Goal: Task Accomplishment & Management: Manage account settings

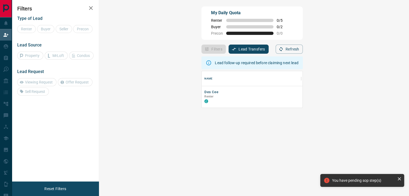
scroll to position [32, 294]
click at [205, 92] on button "Des Cee" at bounding box center [212, 92] width 14 height 5
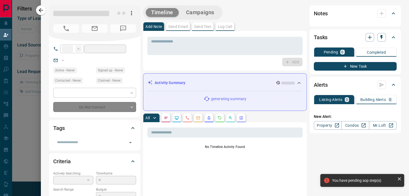
type input "**"
type input "**********"
type input "*"
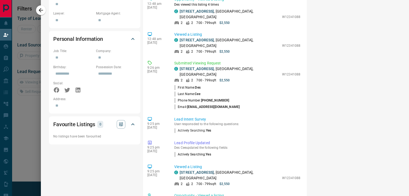
scroll to position [296, 0]
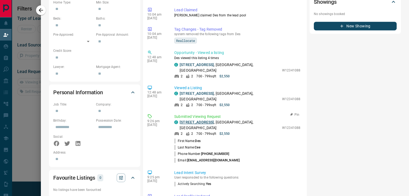
click at [199, 120] on link "[STREET_ADDRESS]" at bounding box center [197, 122] width 34 height 4
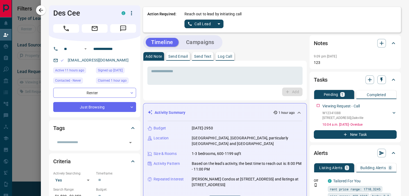
scroll to position [0, 0]
click at [216, 24] on icon "split button" at bounding box center [219, 24] width 6 height 6
click at [202, 41] on li "Log Manual Call" at bounding box center [204, 42] width 33 height 8
click at [207, 23] on button "Log Manual Call" at bounding box center [203, 24] width 36 height 9
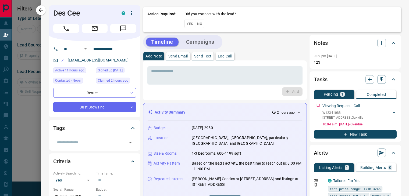
click at [186, 24] on button "Yes" at bounding box center [190, 24] width 11 height 8
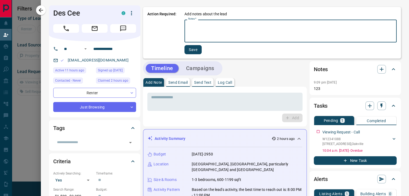
click at [223, 27] on textarea "Notes   *" at bounding box center [290, 31] width 205 height 18
type textarea "**********"
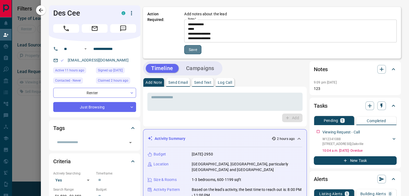
click at [189, 51] on button "Save" at bounding box center [192, 49] width 17 height 9
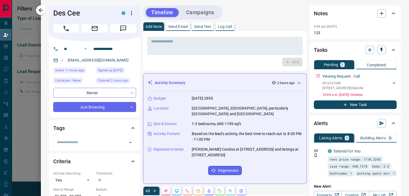
click at [98, 105] on body "**********" at bounding box center [204, 84] width 409 height 168
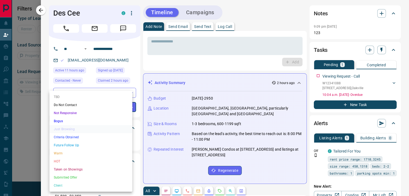
click at [67, 136] on li "Criteria Obtained" at bounding box center [91, 138] width 83 height 8
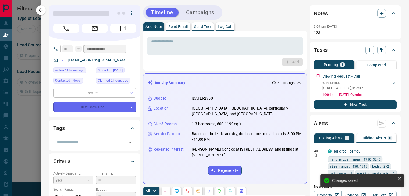
type input "*"
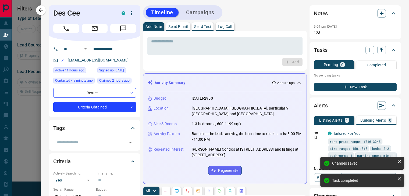
click at [343, 85] on icon "button" at bounding box center [345, 87] width 5 height 5
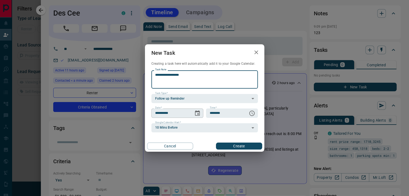
type textarea "**********"
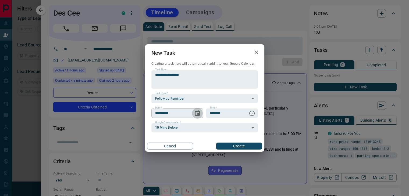
click at [198, 113] on icon "Choose date, selected date is Aug 18, 2025" at bounding box center [197, 113] width 6 height 6
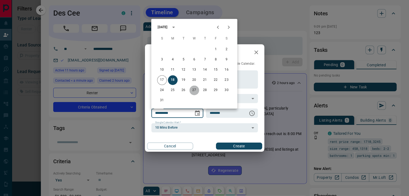
click at [194, 90] on button "27" at bounding box center [194, 91] width 10 height 10
type input "**********"
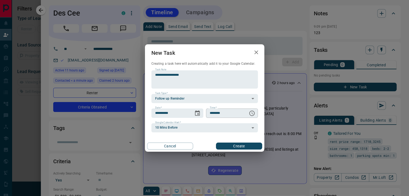
click at [250, 114] on icon "Choose time, selected time is 6:00 AM" at bounding box center [252, 113] width 6 height 6
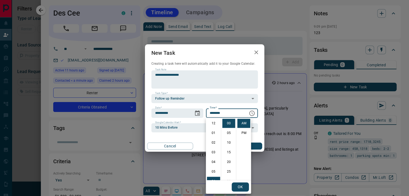
scroll to position [58, 0]
click at [214, 161] on li "10" at bounding box center [213, 162] width 13 height 9
type input "********"
click at [240, 184] on button "OK" at bounding box center [240, 187] width 17 height 9
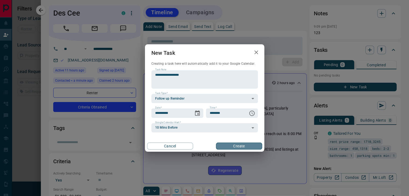
click at [243, 146] on button "Create" at bounding box center [239, 146] width 46 height 7
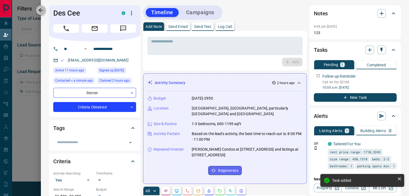
click at [44, 10] on icon "button" at bounding box center [41, 10] width 6 height 6
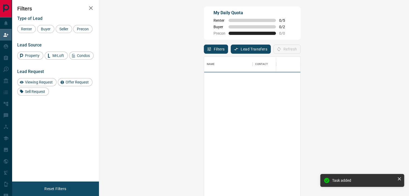
scroll to position [144, 294]
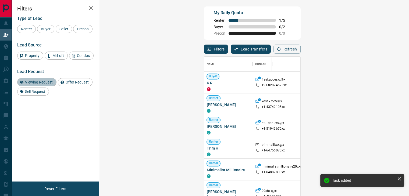
click at [35, 81] on span "Viewing Request" at bounding box center [38, 82] width 31 height 4
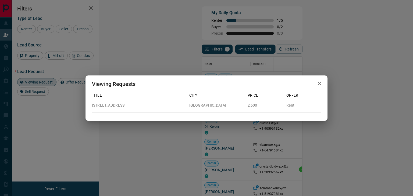
click at [322, 83] on icon "button" at bounding box center [320, 83] width 6 height 6
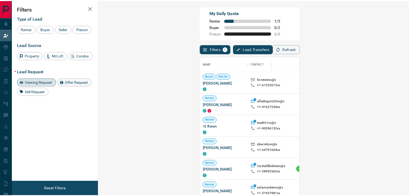
scroll to position [4, 4]
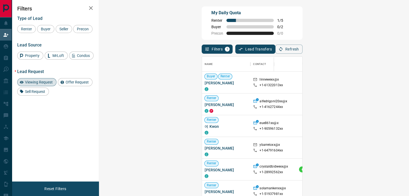
click at [39, 84] on span "Viewing Request" at bounding box center [38, 82] width 31 height 4
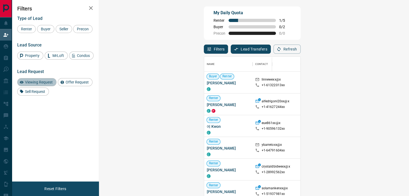
click at [24, 80] on span "Viewing Request" at bounding box center [38, 82] width 31 height 4
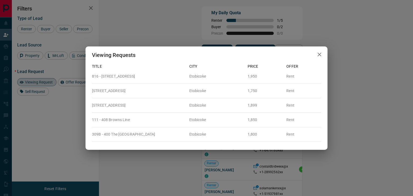
click at [320, 56] on icon "button" at bounding box center [320, 54] width 6 height 6
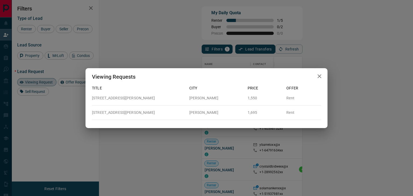
click at [317, 78] on icon "button" at bounding box center [320, 76] width 6 height 6
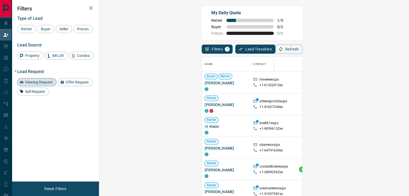
click at [303, 51] on div "Refresh" at bounding box center [289, 49] width 27 height 9
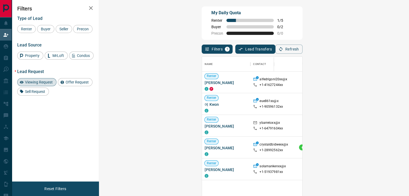
scroll to position [54, 0]
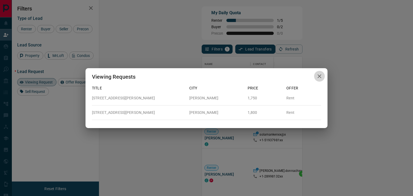
click at [319, 75] on icon "button" at bounding box center [320, 76] width 6 height 6
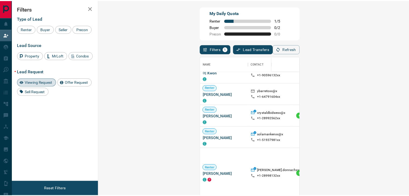
scroll to position [4, 4]
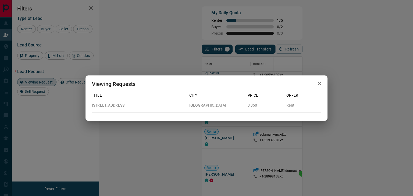
click at [321, 82] on icon "button" at bounding box center [320, 83] width 6 height 6
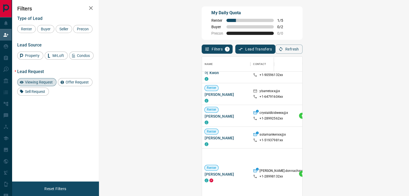
scroll to position [108, 0]
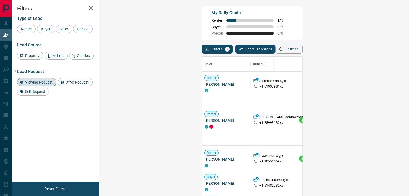
click at [90, 8] on icon "button" at bounding box center [91, 8] width 6 height 6
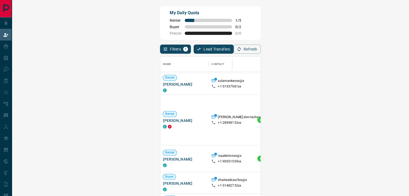
scroll to position [144, 378]
click at [368, 120] on span "Viewing Request ( 1 )" at bounding box center [383, 120] width 30 height 4
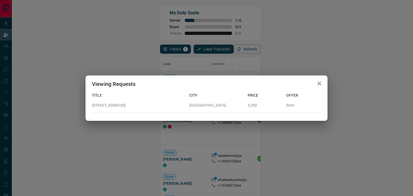
click at [317, 82] on icon "button" at bounding box center [320, 83] width 6 height 6
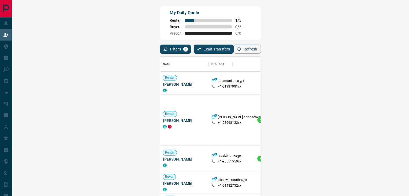
scroll to position [4, 4]
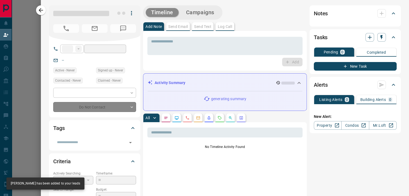
type input "**"
type input "**********"
type input "**"
type input "*"
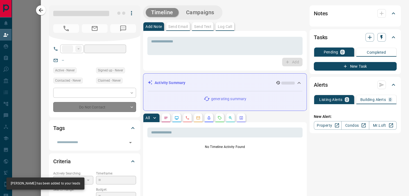
type input "**********"
type input "*******"
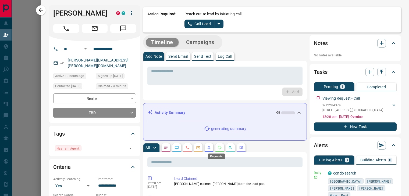
click at [218, 147] on icon "Requests" at bounding box center [220, 148] width 4 height 4
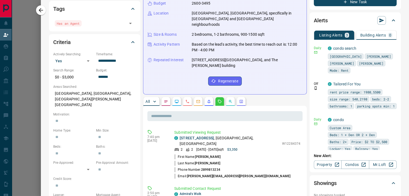
scroll to position [135, 0]
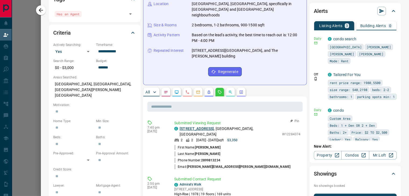
click at [200, 127] on link "[STREET_ADDRESS]" at bounding box center [197, 129] width 34 height 4
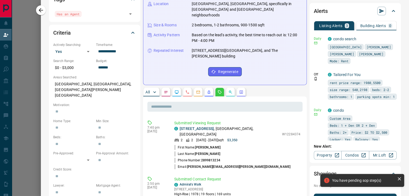
click at [146, 90] on p "All" at bounding box center [148, 92] width 4 height 4
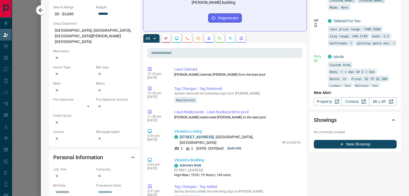
scroll to position [0, 0]
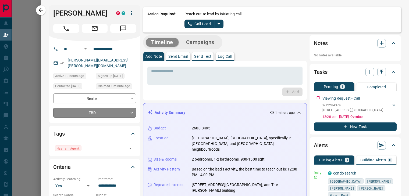
click at [127, 115] on body "**********" at bounding box center [204, 84] width 409 height 168
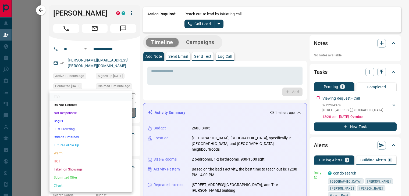
click at [109, 131] on li "Just Browsing" at bounding box center [91, 129] width 83 height 8
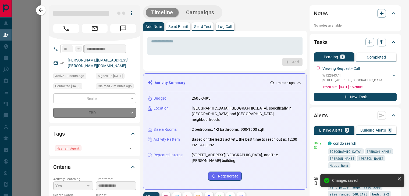
type input "*"
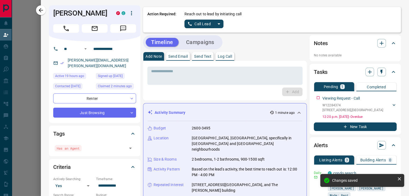
click at [42, 11] on icon "button" at bounding box center [41, 10] width 6 height 6
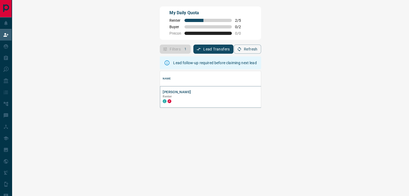
click at [163, 91] on button "[PERSON_NAME]" at bounding box center [177, 92] width 28 height 5
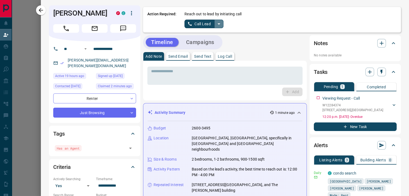
click at [216, 24] on icon "split button" at bounding box center [219, 24] width 6 height 6
click at [197, 40] on li "Log Manual Call" at bounding box center [204, 42] width 33 height 8
click at [197, 24] on button "Log Manual Call" at bounding box center [203, 24] width 36 height 9
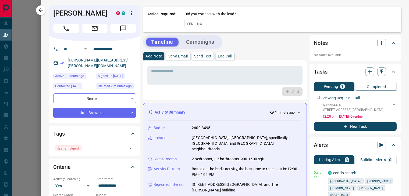
click at [196, 25] on button "No" at bounding box center [199, 24] width 9 height 8
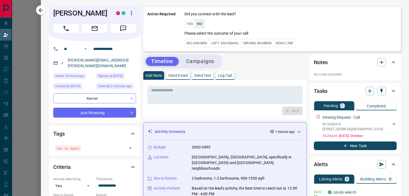
click at [189, 24] on button "Yes" at bounding box center [190, 24] width 11 height 8
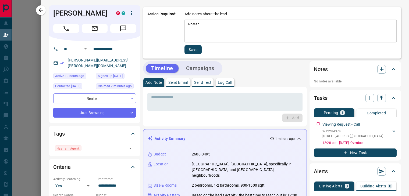
click at [207, 28] on textarea "Notes   *" at bounding box center [290, 31] width 205 height 18
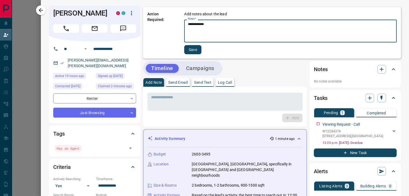
type textarea "**********"
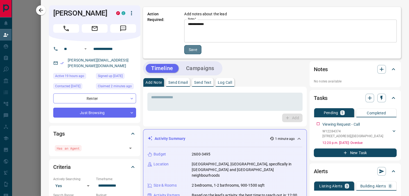
click at [196, 50] on button "Save" at bounding box center [192, 49] width 17 height 9
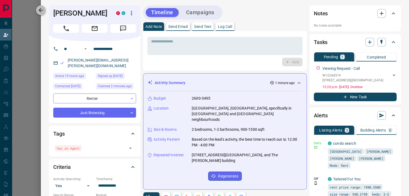
click at [43, 11] on icon "button" at bounding box center [41, 10] width 6 height 6
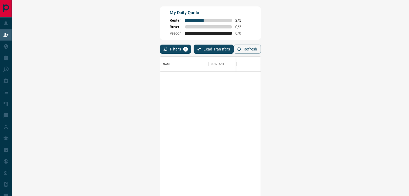
scroll to position [144, 378]
